Goal: Obtain resource: Download file/media

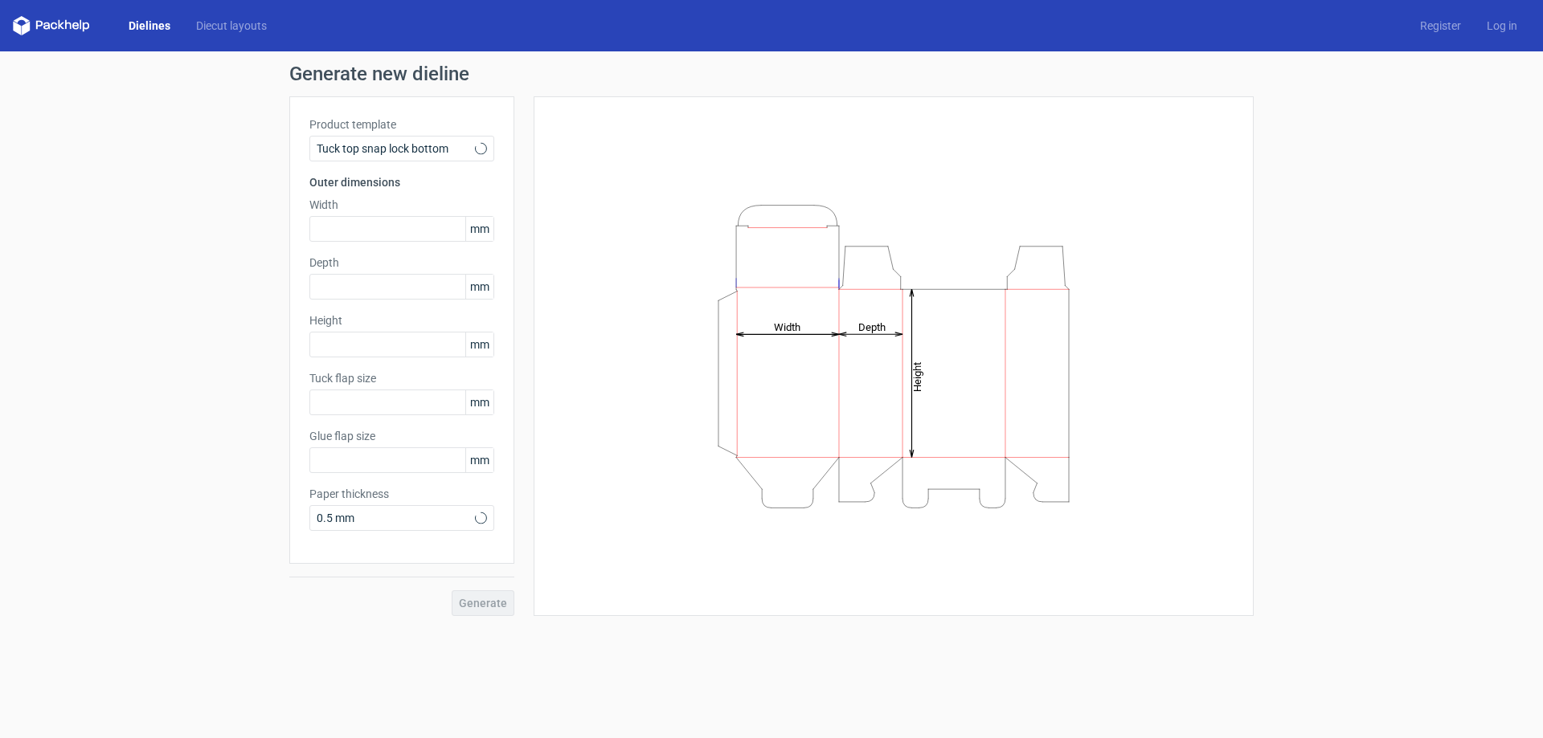
type input "15"
type input "10"
click at [486, 139] on div "Tuck top snap lock bottom" at bounding box center [401, 149] width 185 height 26
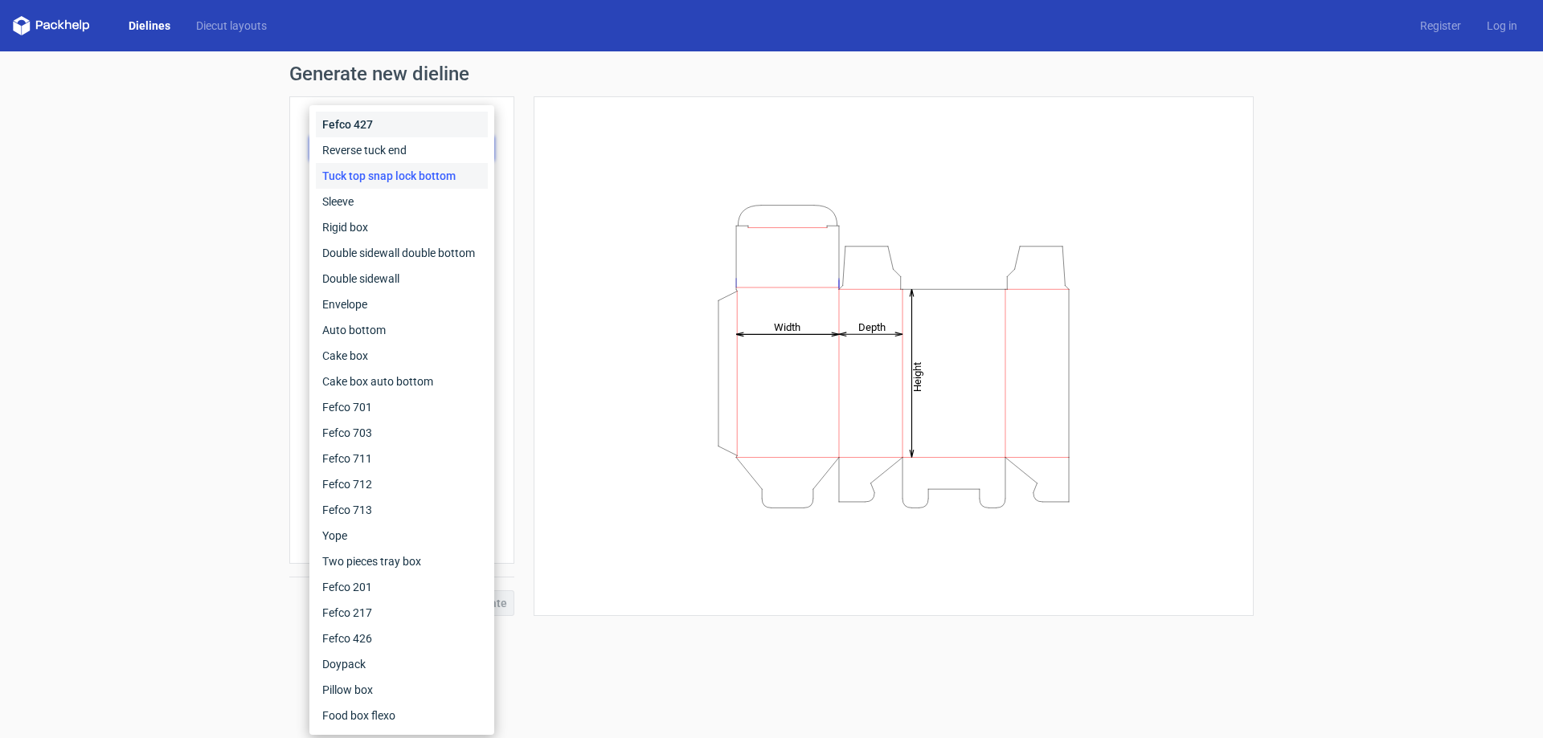
click at [480, 122] on div "Fefco 427" at bounding box center [402, 125] width 172 height 26
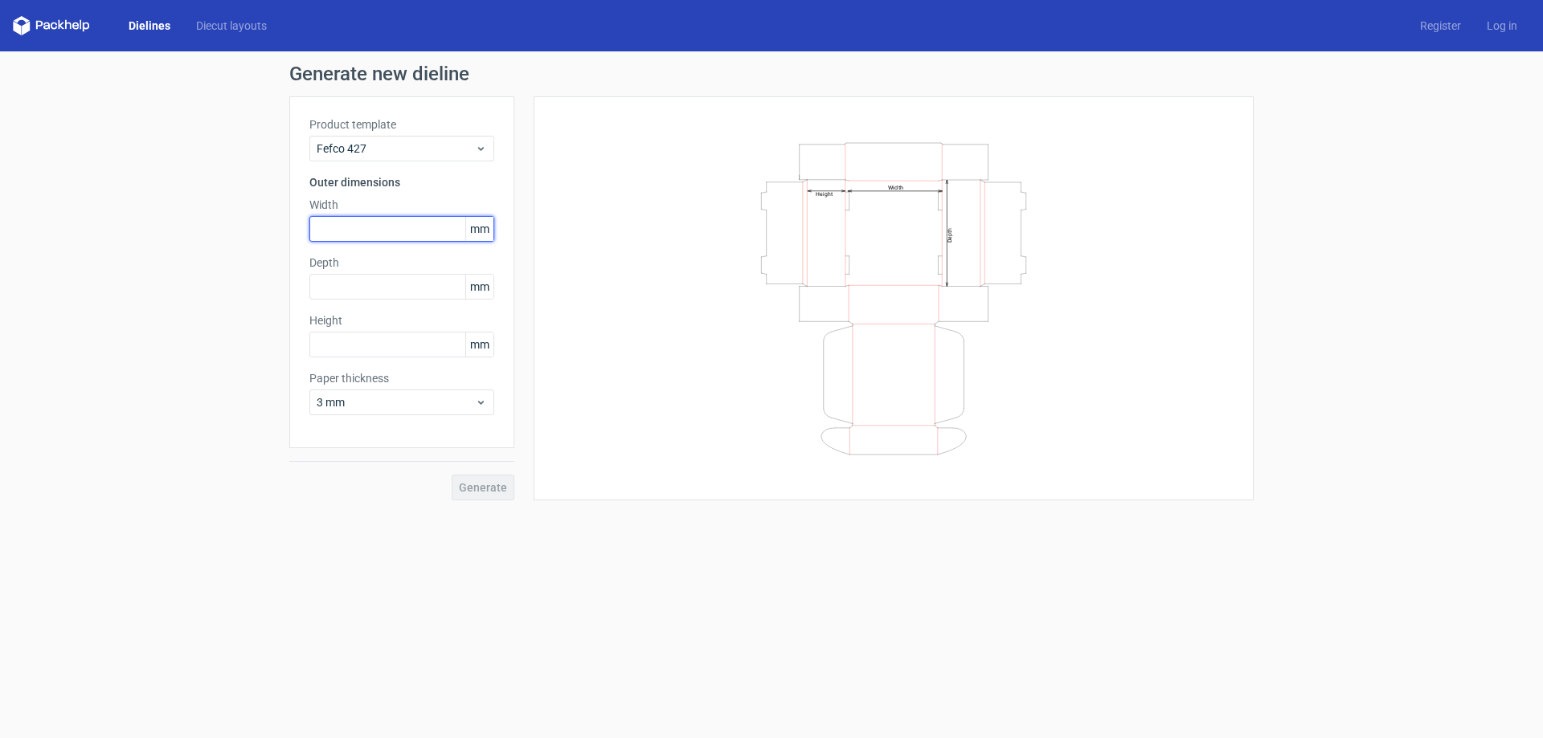
click at [389, 231] on input "text" at bounding box center [401, 229] width 185 height 26
type input "200"
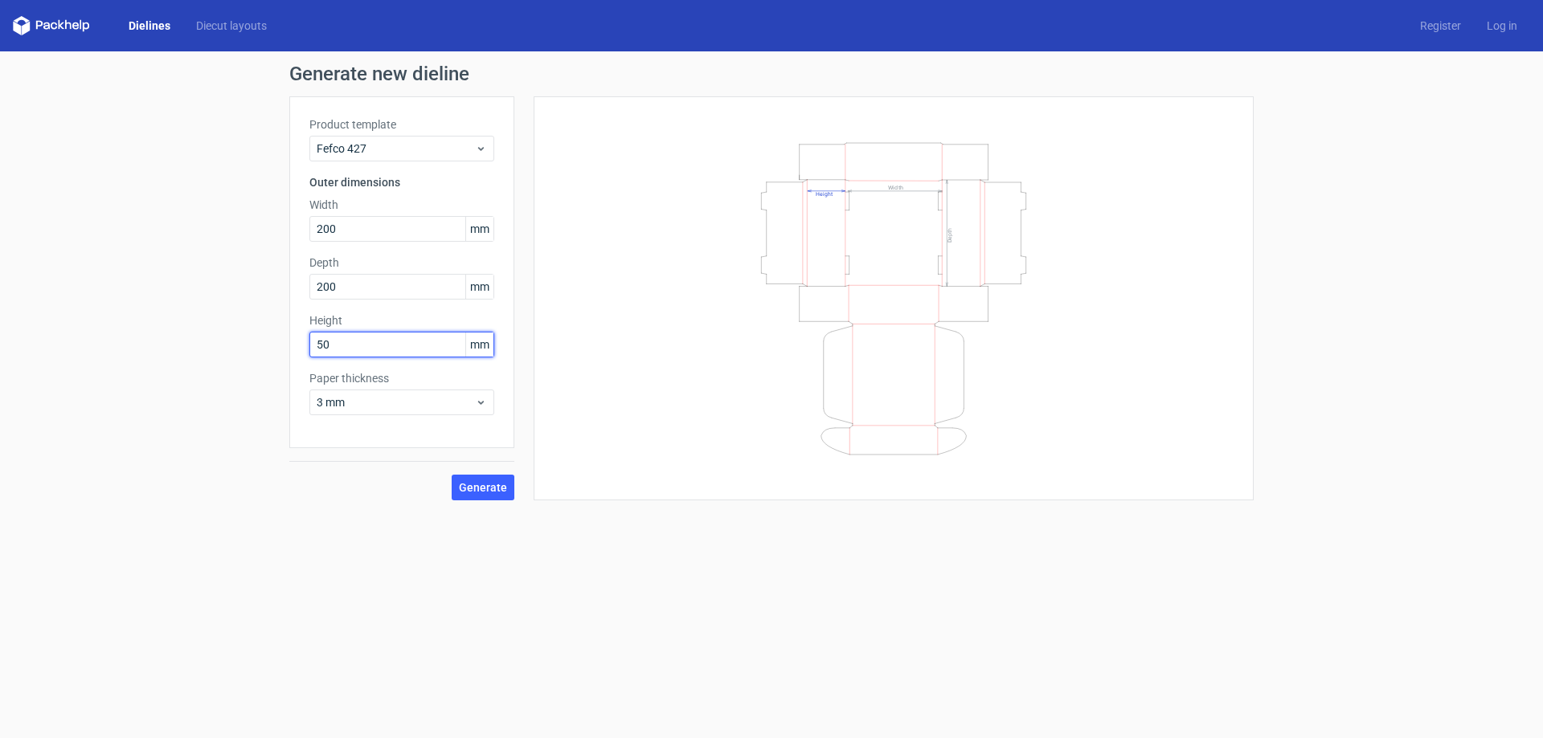
type input "50"
click at [397, 352] on input "50" at bounding box center [401, 345] width 185 height 26
click at [477, 400] on icon at bounding box center [481, 402] width 12 height 13
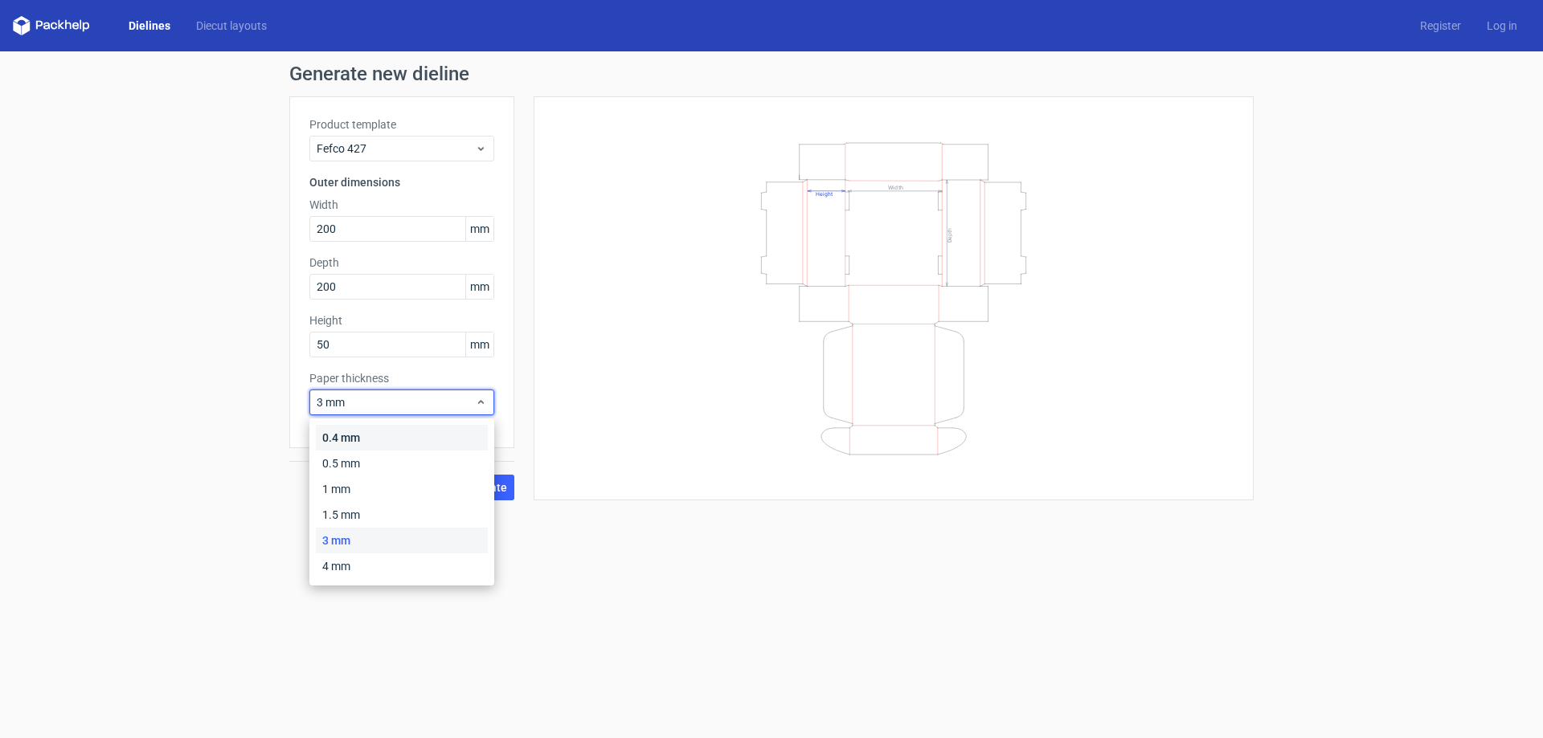
click at [462, 432] on div "0.4 mm" at bounding box center [402, 438] width 172 height 26
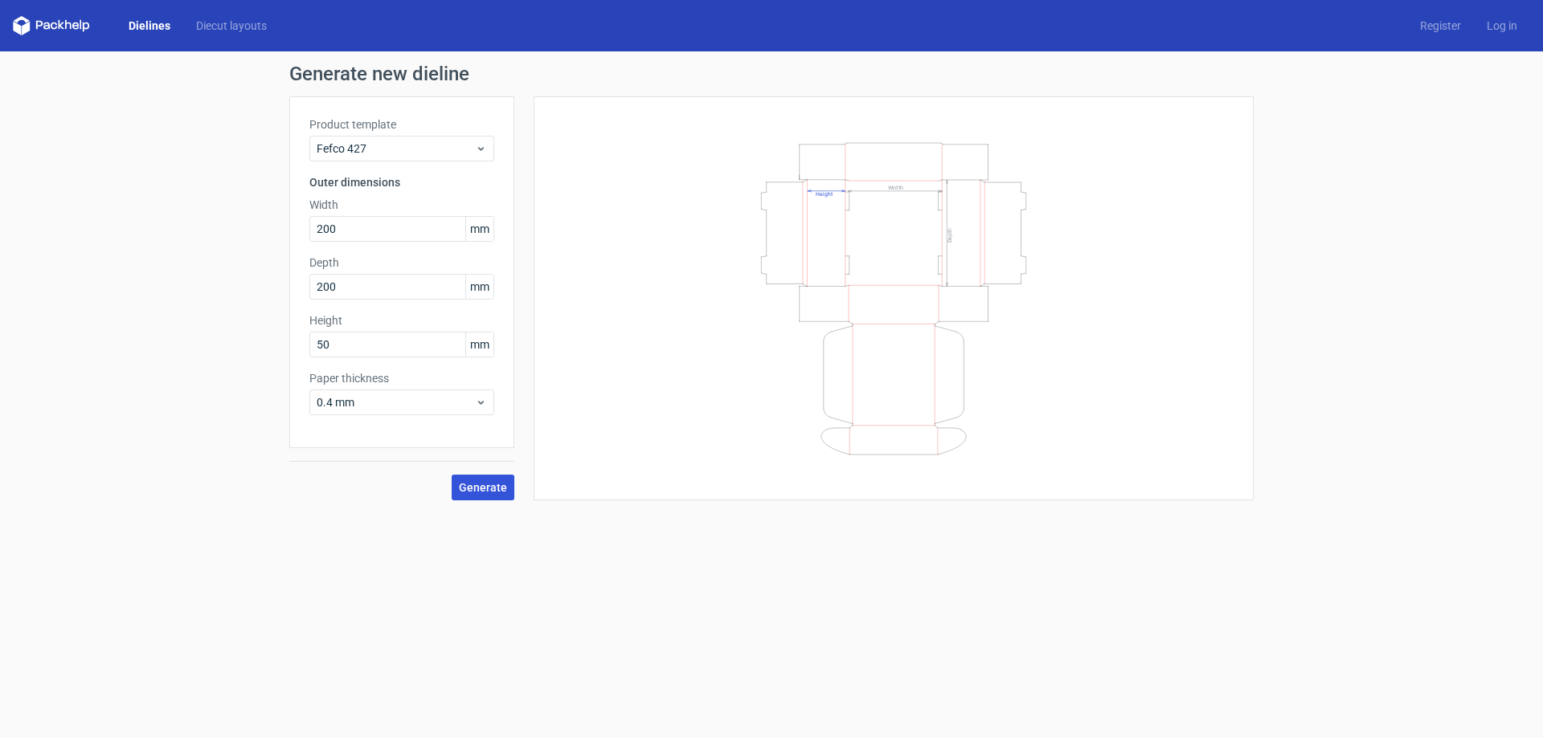
click at [477, 492] on span "Generate" at bounding box center [483, 487] width 48 height 11
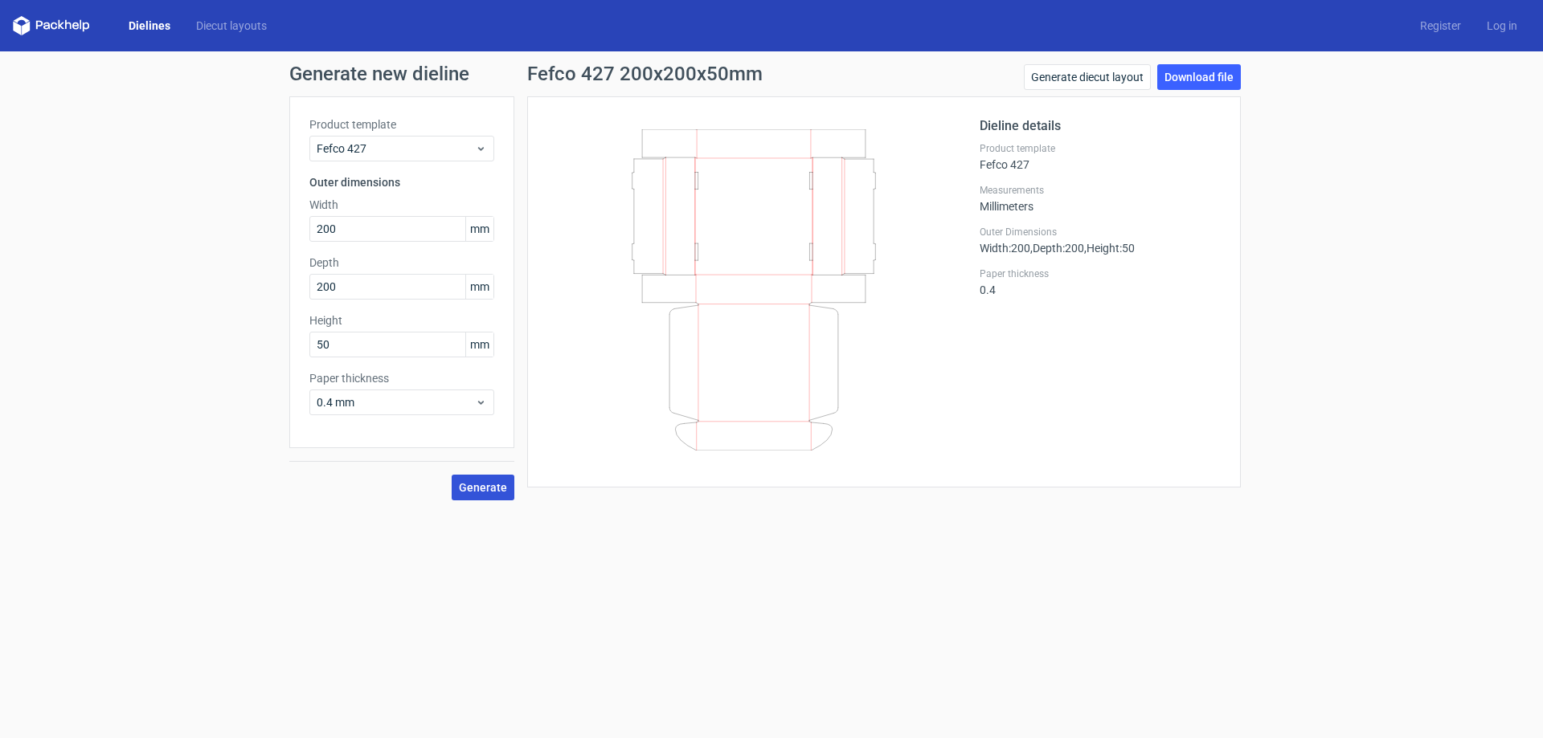
click at [470, 495] on button "Generate" at bounding box center [483, 488] width 63 height 26
click at [1226, 76] on link "Download file" at bounding box center [1199, 77] width 84 height 26
